Goal: Task Accomplishment & Management: Use online tool/utility

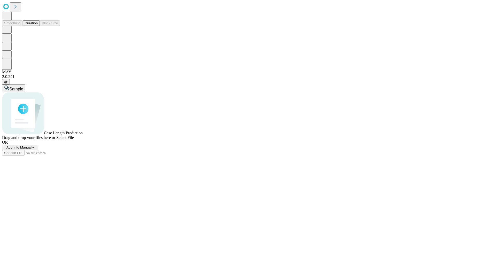
click at [38, 26] on button "Duration" at bounding box center [31, 22] width 17 height 5
click at [34, 149] on span "Add Info Manually" at bounding box center [20, 148] width 28 height 4
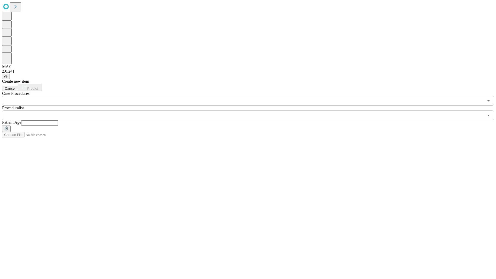
click at [58, 120] on input "text" at bounding box center [39, 122] width 37 height 5
type input "**"
click at [252, 110] on input "text" at bounding box center [243, 115] width 482 height 10
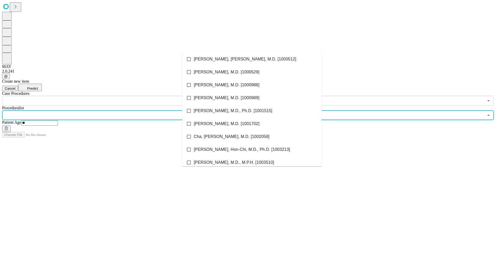
click at [252, 59] on li "[PERSON_NAME], [PERSON_NAME], M.D. [1000512]" at bounding box center [252, 59] width 140 height 13
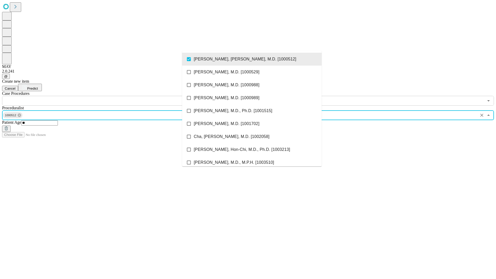
click at [109, 96] on input "text" at bounding box center [243, 101] width 482 height 10
